Goal: Task Accomplishment & Management: Use online tool/utility

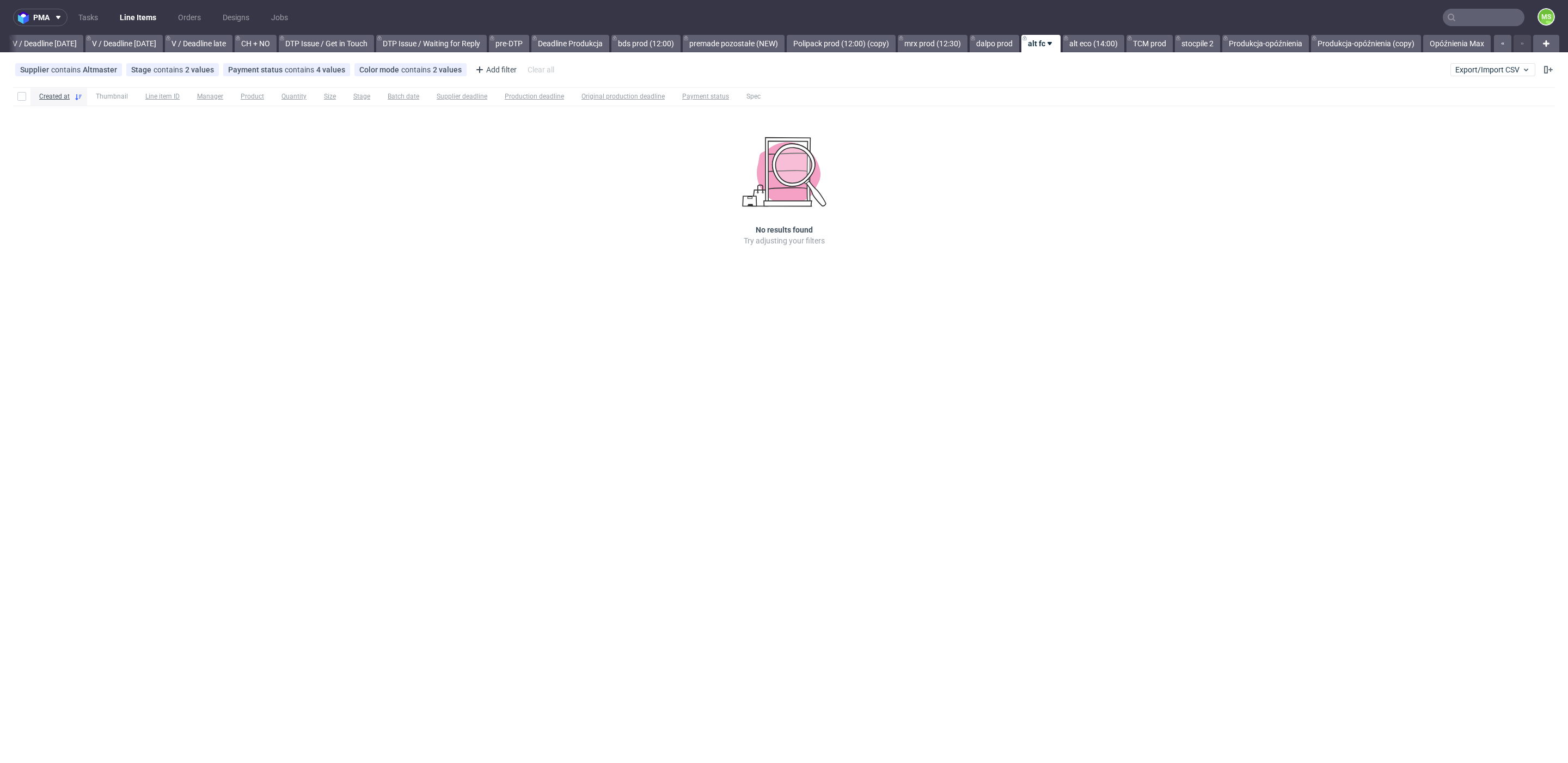
scroll to position [0, 1373]
click at [1500, 69] on span "Export/Import CSV" at bounding box center [1493, 69] width 75 height 9
click at [1484, 108] on link "Import shipments CSV" at bounding box center [1467, 114] width 127 height 17
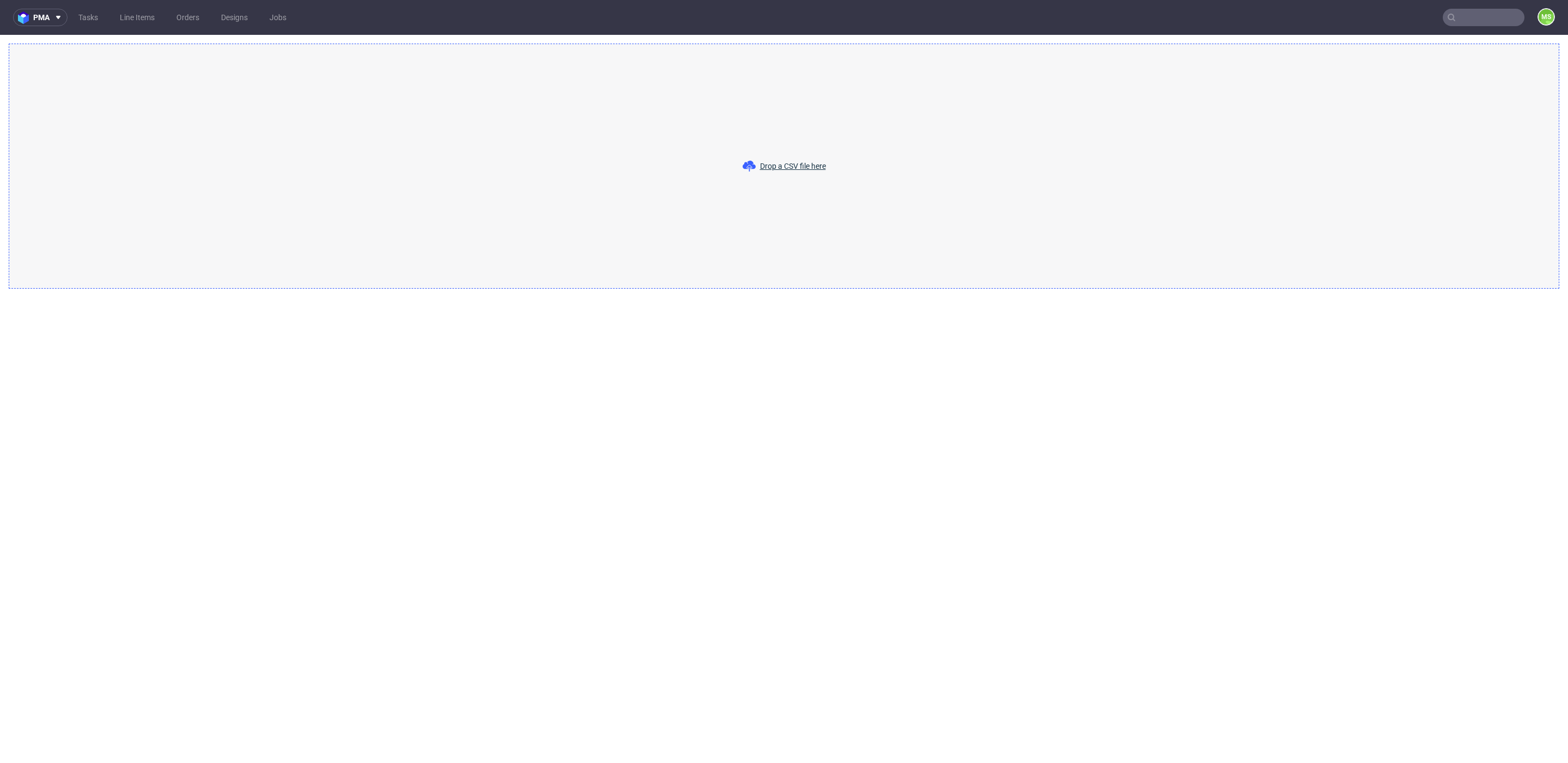
click at [840, 167] on div "Drop a CSV file here" at bounding box center [784, 166] width 1551 height 245
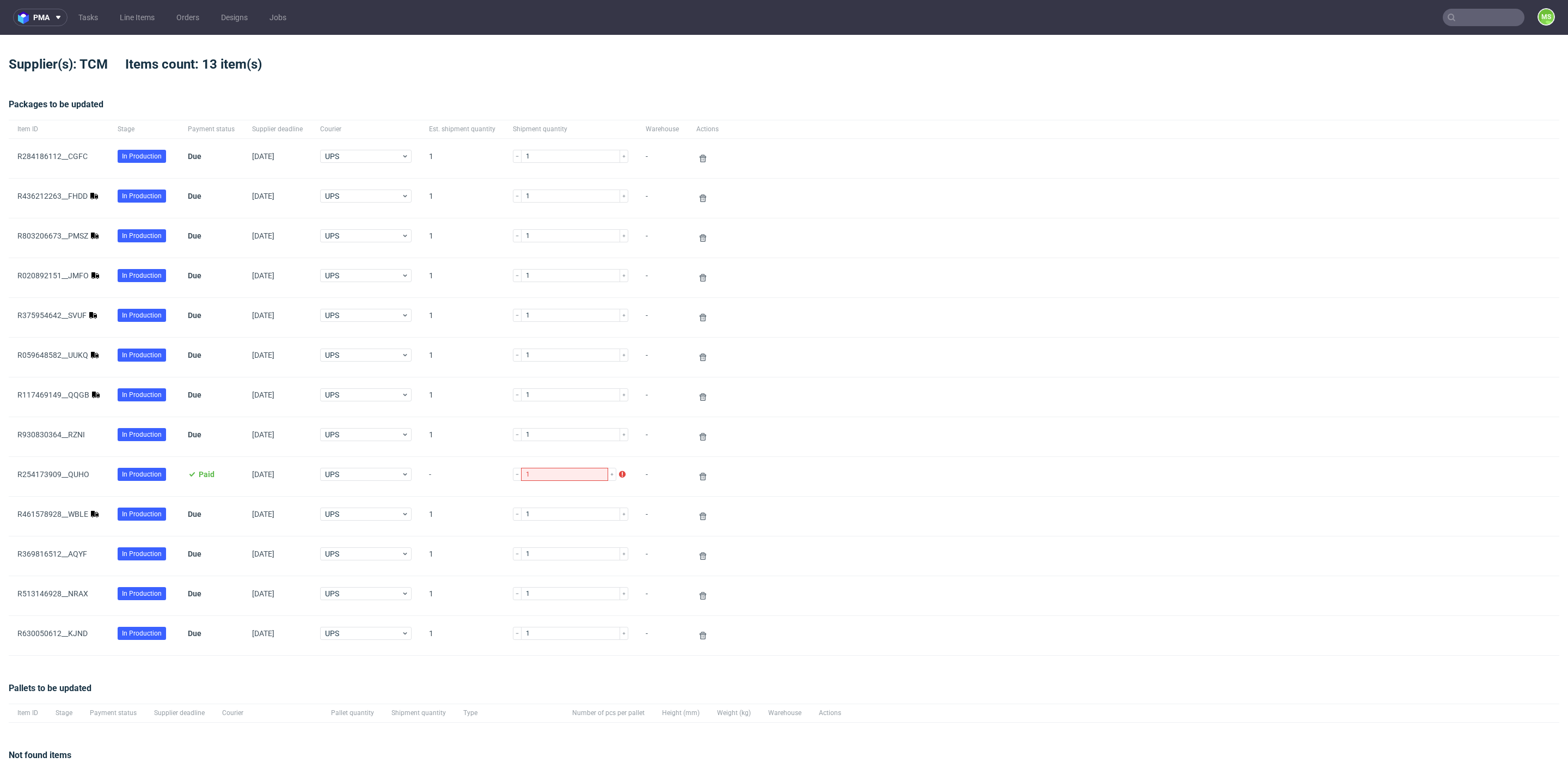
click at [88, 198] on div "R436212263__FHDD" at bounding box center [58, 196] width 82 height 9
drag, startPoint x: 69, startPoint y: 193, endPoint x: 79, endPoint y: 221, distance: 29.7
click at [70, 193] on link "R436212263__FHDD" at bounding box center [52, 196] width 70 height 9
click at [76, 232] on link "R803206673__PMSZ" at bounding box center [52, 236] width 71 height 9
click at [78, 276] on link "R020892151__JMFO" at bounding box center [53, 275] width 71 height 9
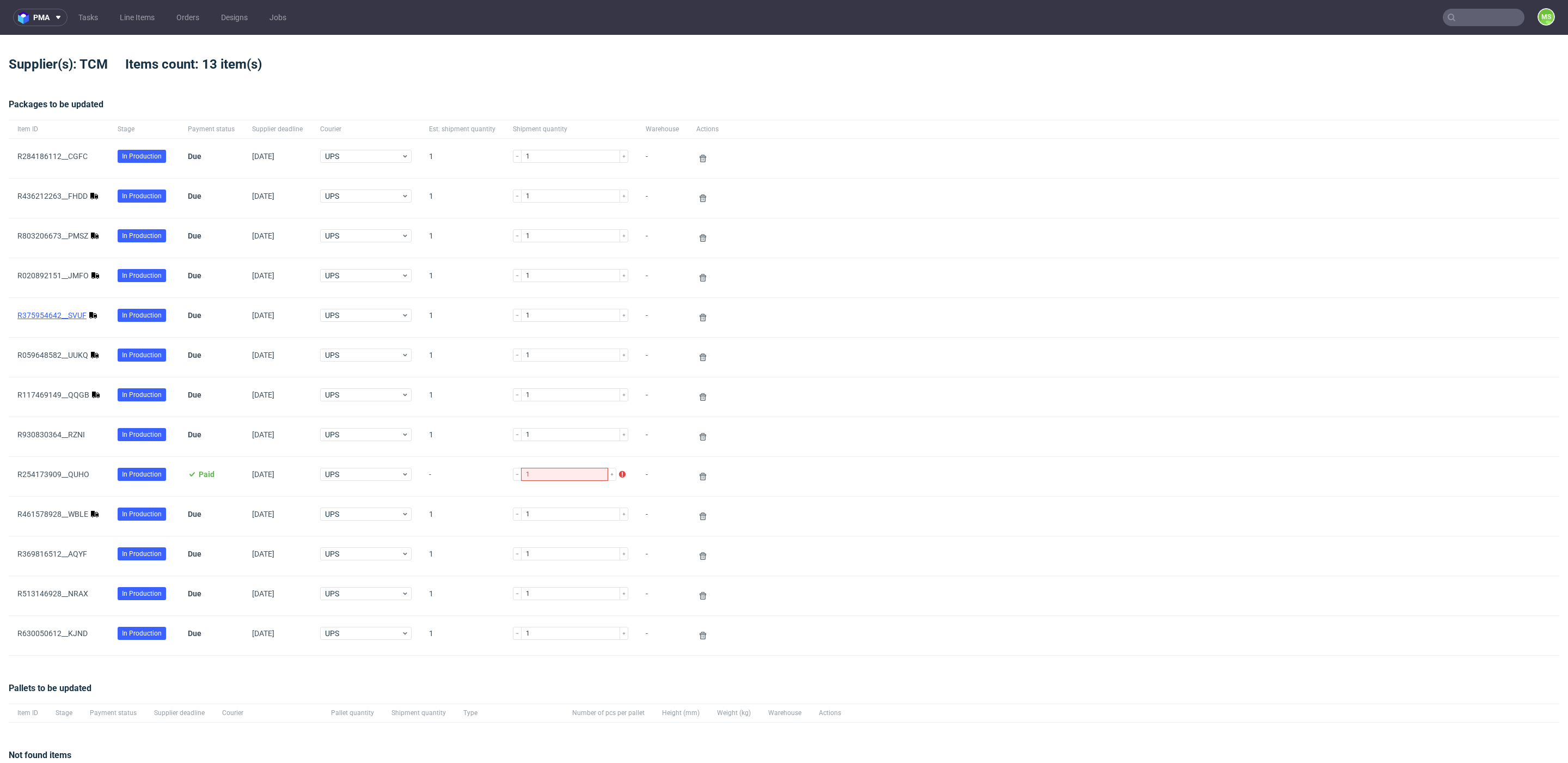
click at [77, 314] on link "R375954642__SVUF" at bounding box center [51, 315] width 69 height 9
click at [55, 347] on div "R059648582__UUKQ" at bounding box center [59, 357] width 100 height 39
drag, startPoint x: 55, startPoint y: 354, endPoint x: 67, endPoint y: 378, distance: 26.8
click at [55, 354] on link "R059648582__UUKQ" at bounding box center [52, 355] width 71 height 9
drag, startPoint x: 70, startPoint y: 391, endPoint x: 82, endPoint y: 423, distance: 34.2
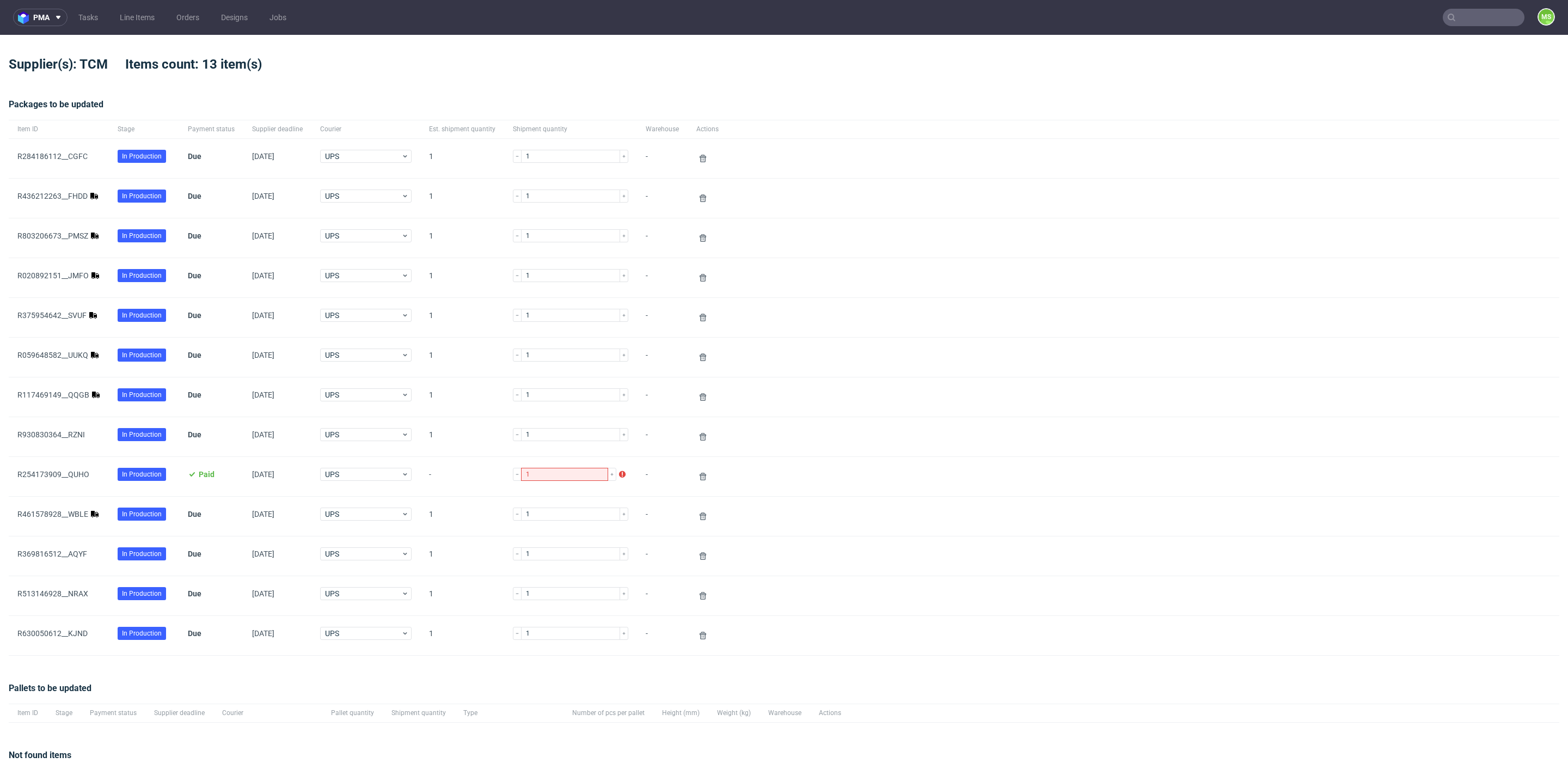
click at [70, 391] on link "R117469149__QQGB" at bounding box center [53, 395] width 72 height 9
click at [69, 510] on link "R461578928__WBLE" at bounding box center [52, 514] width 71 height 9
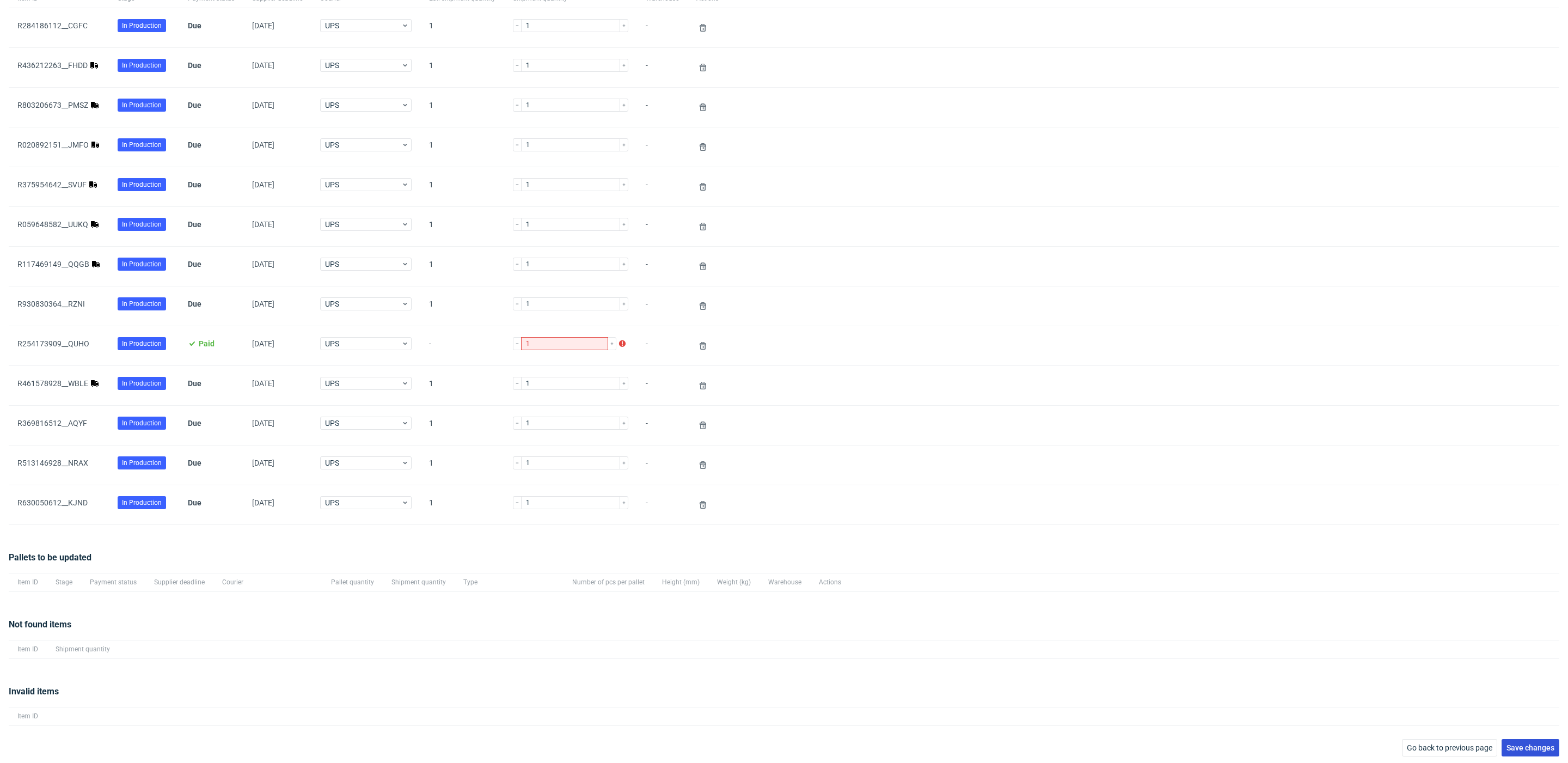
click at [1528, 749] on span "Save changes" at bounding box center [1530, 748] width 48 height 8
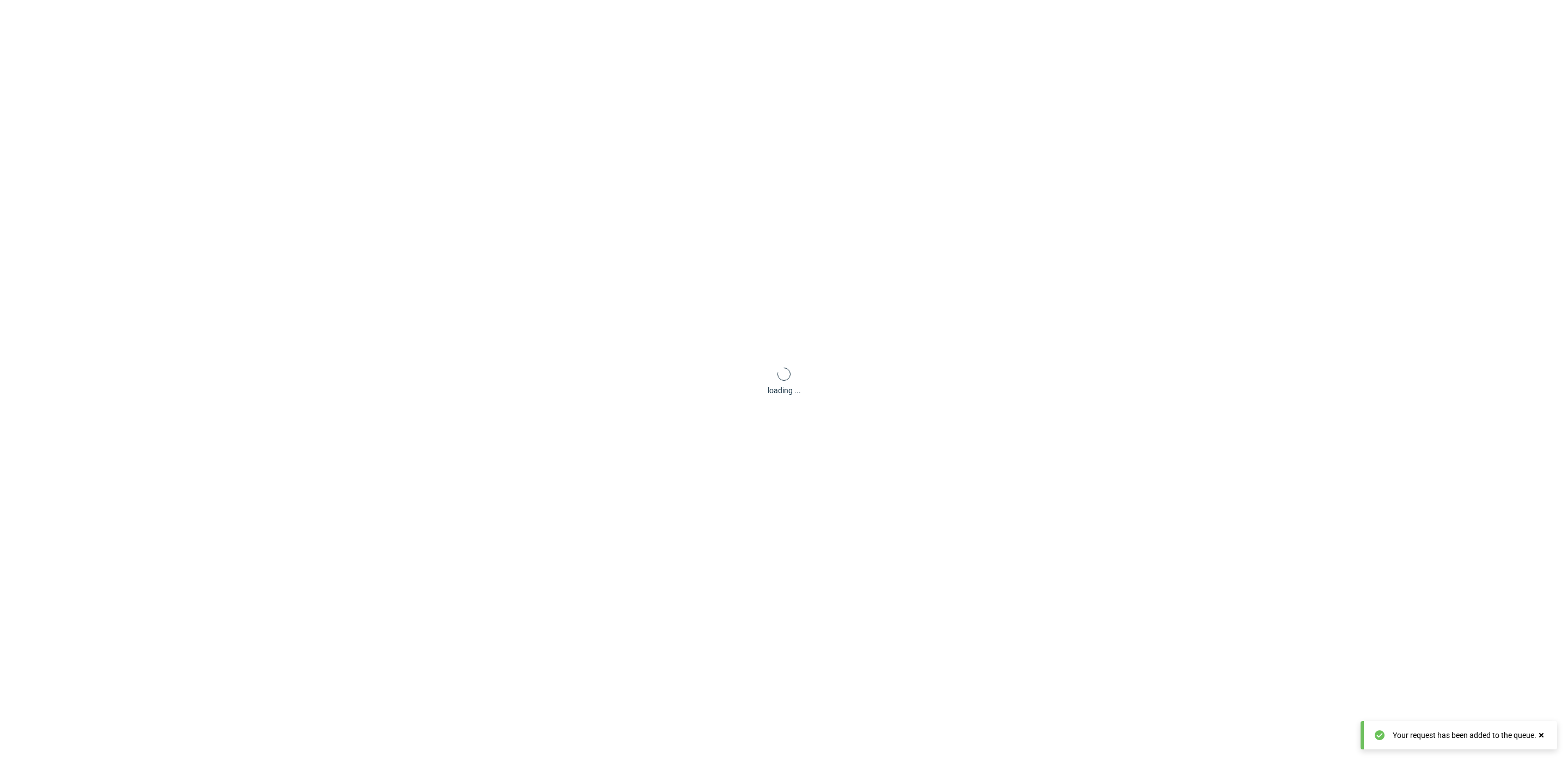
scroll to position [52, 0]
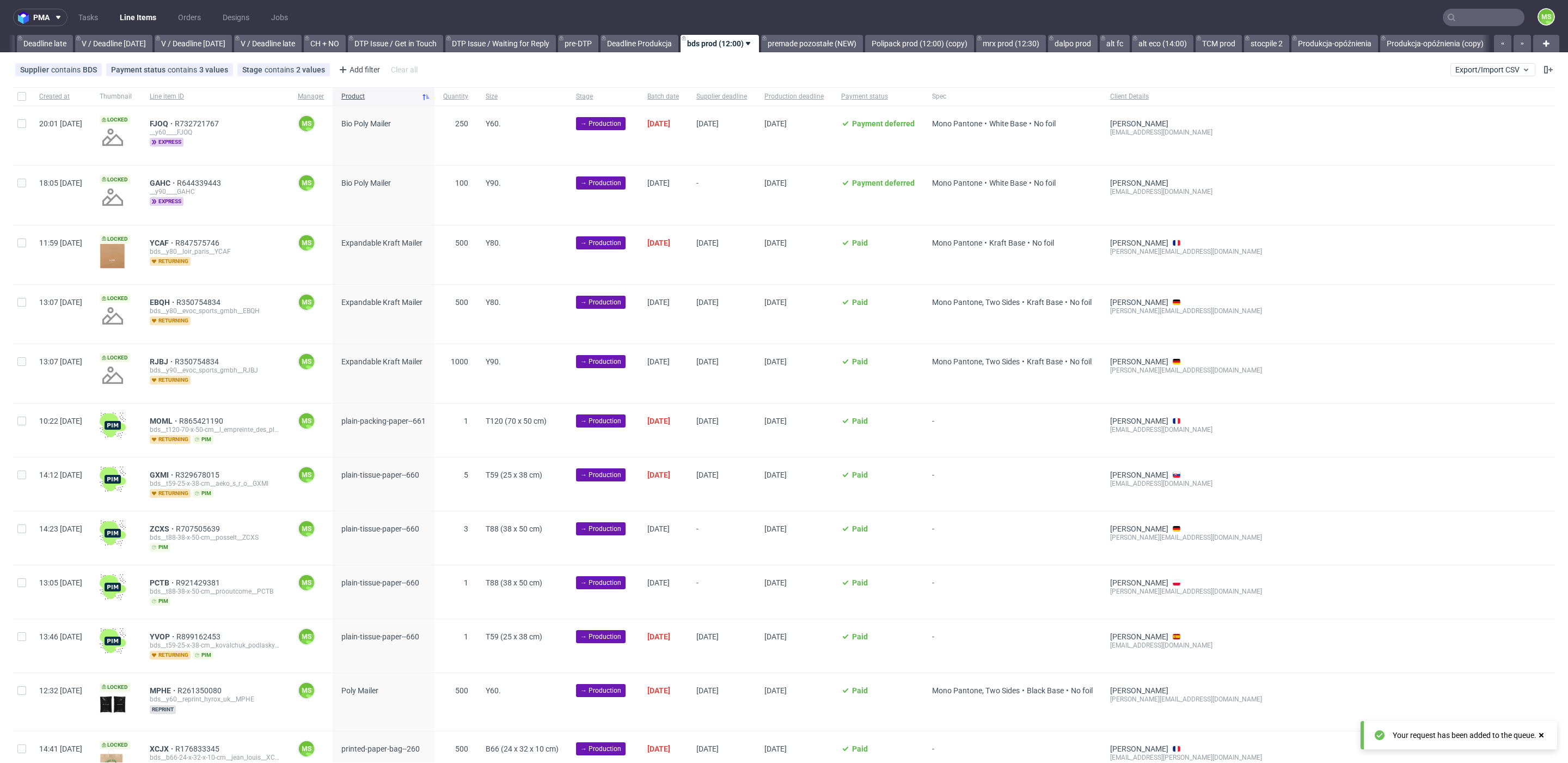
scroll to position [0, 1280]
